Goal: Information Seeking & Learning: Learn about a topic

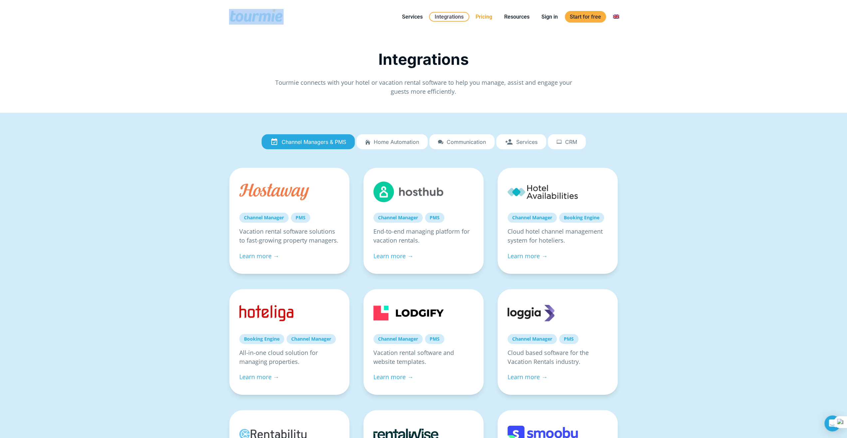
click at [483, 18] on link "Pricing" at bounding box center [483, 17] width 27 height 8
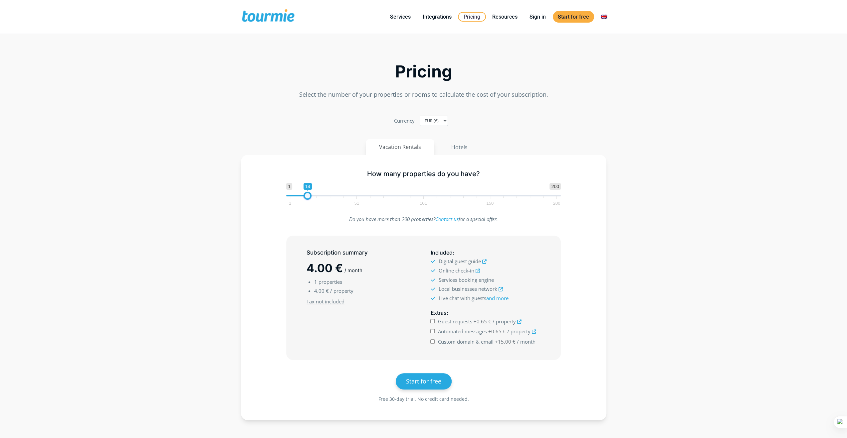
type input "15"
drag, startPoint x: 292, startPoint y: 196, endPoint x: 311, endPoint y: 197, distance: 19.0
click at [311, 197] on span at bounding box center [309, 196] width 8 height 8
click at [433, 322] on input "Guest requests +0.65 € / property" at bounding box center [432, 321] width 4 height 4
checkbox input "true"
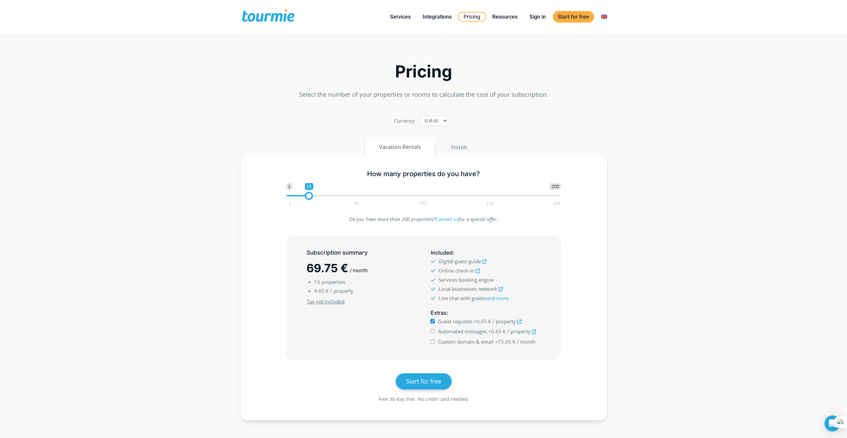
click at [433, 332] on input "Automated messages +0.65 € / property" at bounding box center [432, 331] width 4 height 4
checkbox input "true"
click at [433, 340] on input "Custom domain & email +15.00 € / month" at bounding box center [432, 342] width 4 height 4
checkbox input "true"
click at [330, 302] on u "Tax not included" at bounding box center [325, 301] width 38 height 7
